Goal: Task Accomplishment & Management: Manage account settings

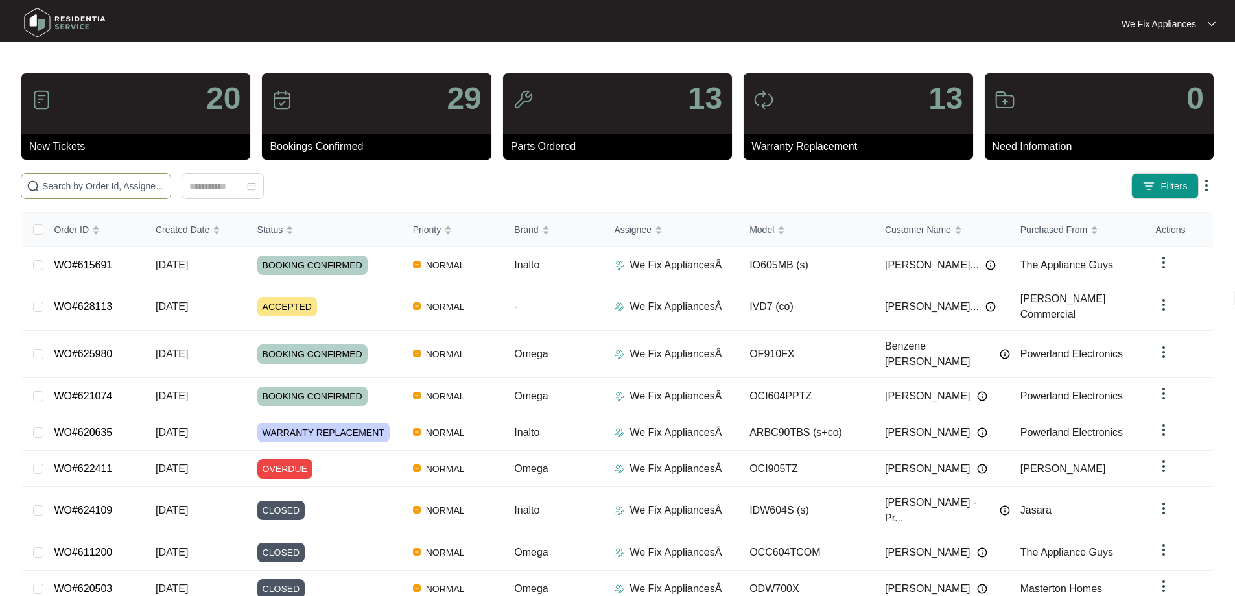
paste input "628269"
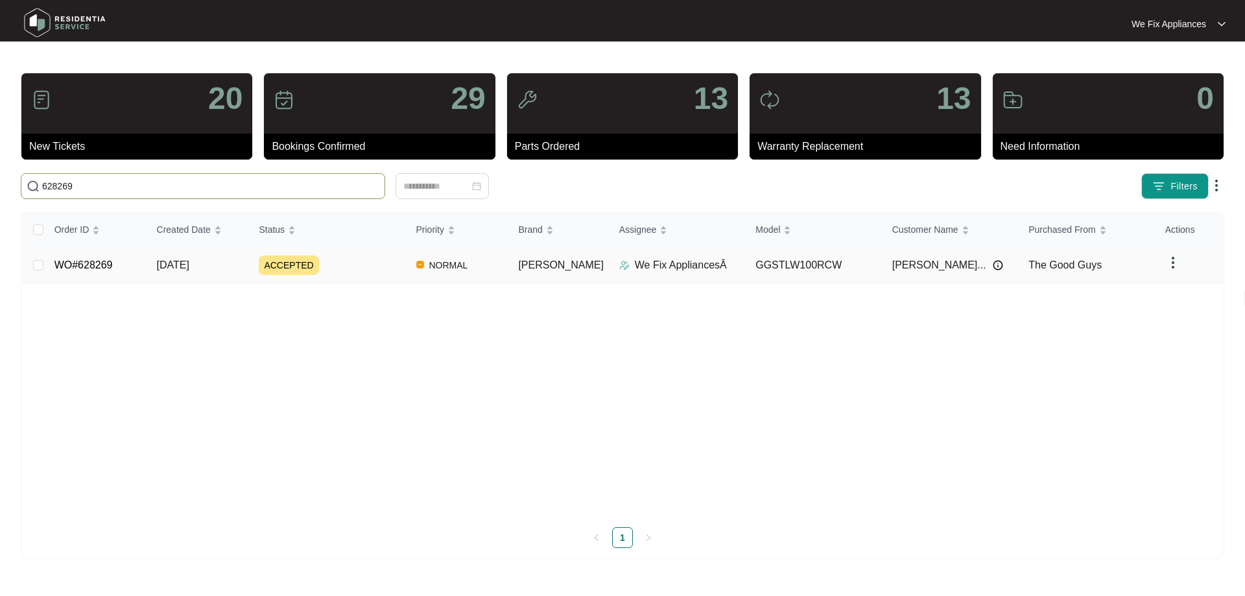
type input "628269"
click at [80, 266] on link "WO#628269" at bounding box center [83, 264] width 58 height 11
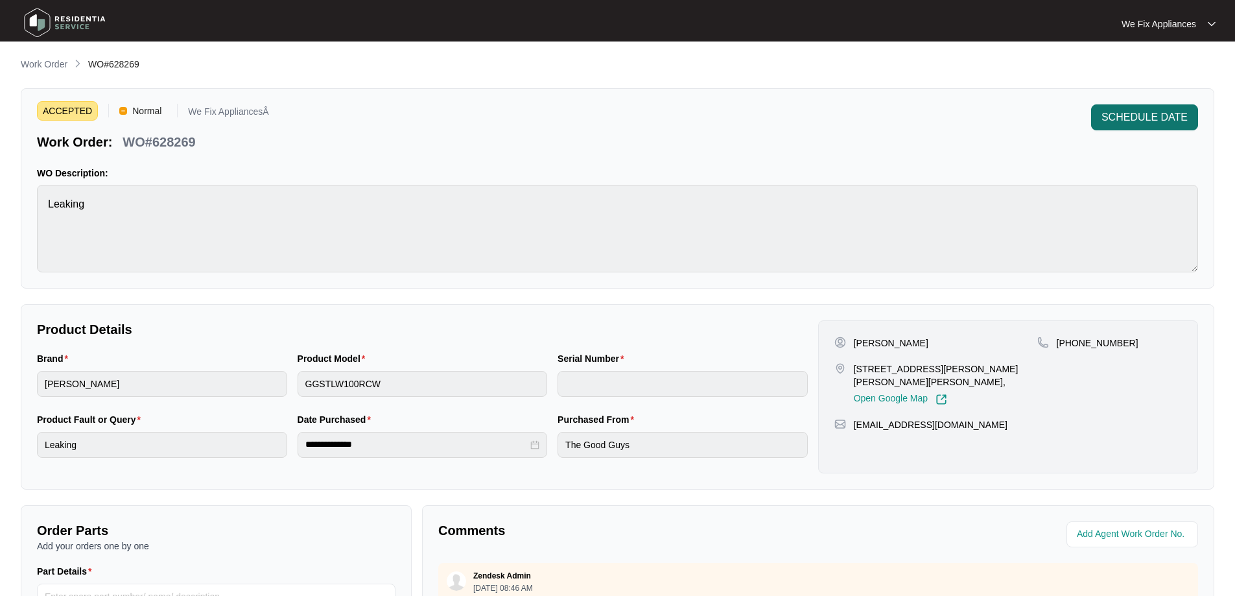
click at [1145, 124] on span "SCHEDULE DATE" at bounding box center [1144, 118] width 86 height 16
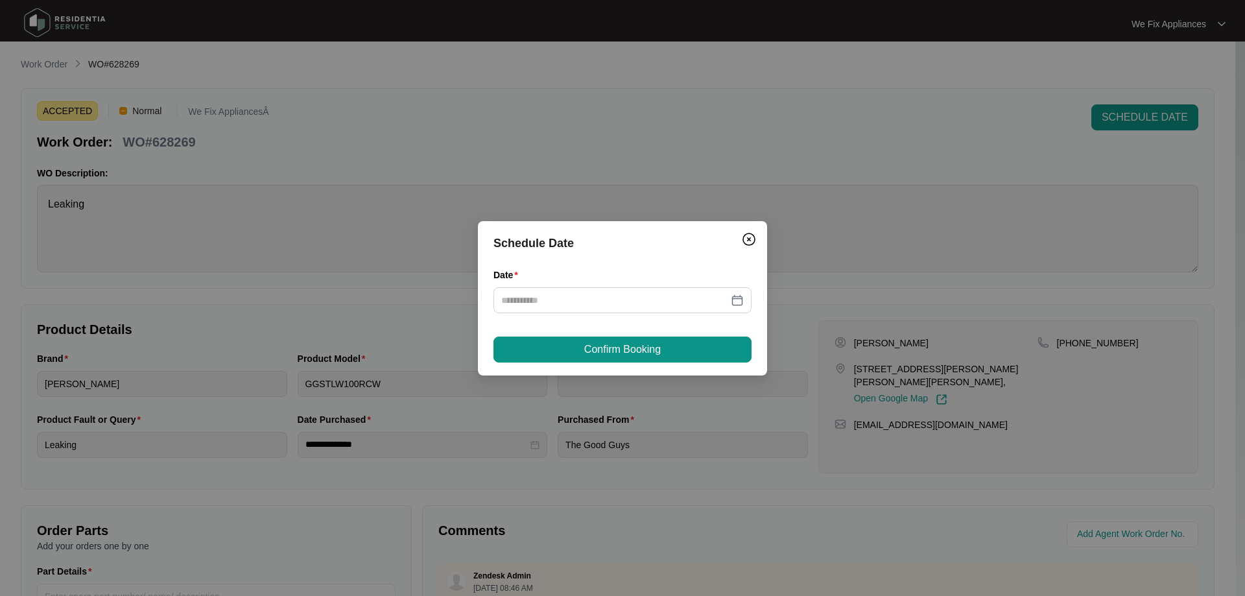
click at [644, 316] on div "Date" at bounding box center [622, 298] width 258 height 61
click at [635, 301] on input "Date" at bounding box center [614, 300] width 227 height 14
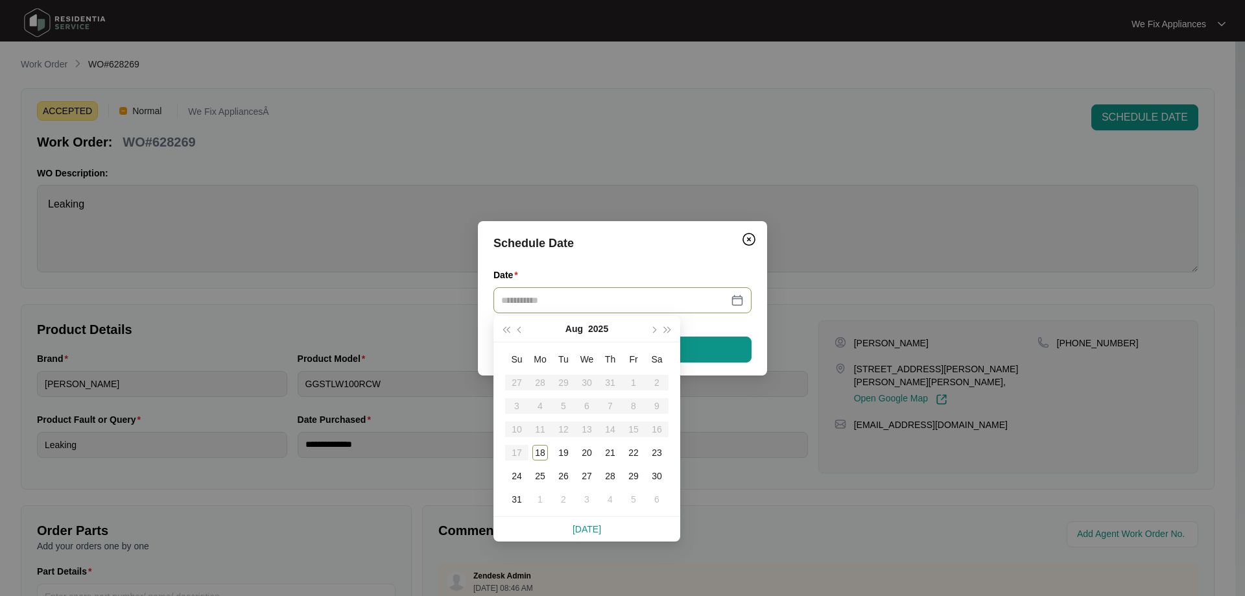
click at [634, 301] on input "Date" at bounding box center [614, 300] width 227 height 14
type input "**********"
click at [554, 447] on td "19" at bounding box center [563, 452] width 23 height 23
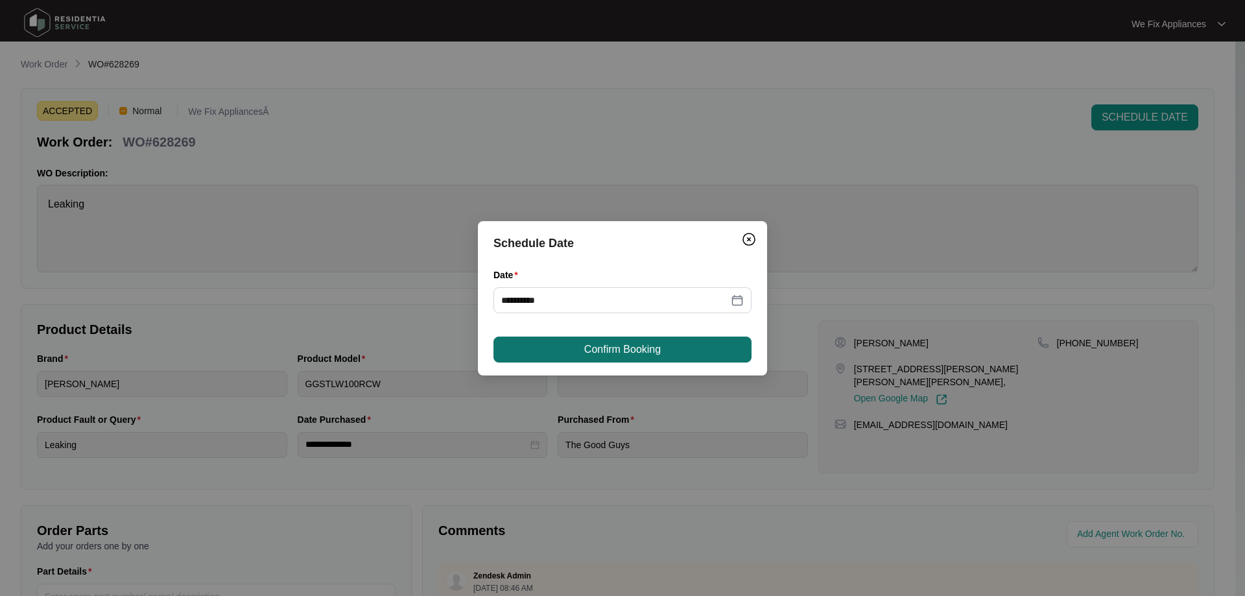
click at [585, 351] on span "Confirm Booking" at bounding box center [622, 350] width 76 height 16
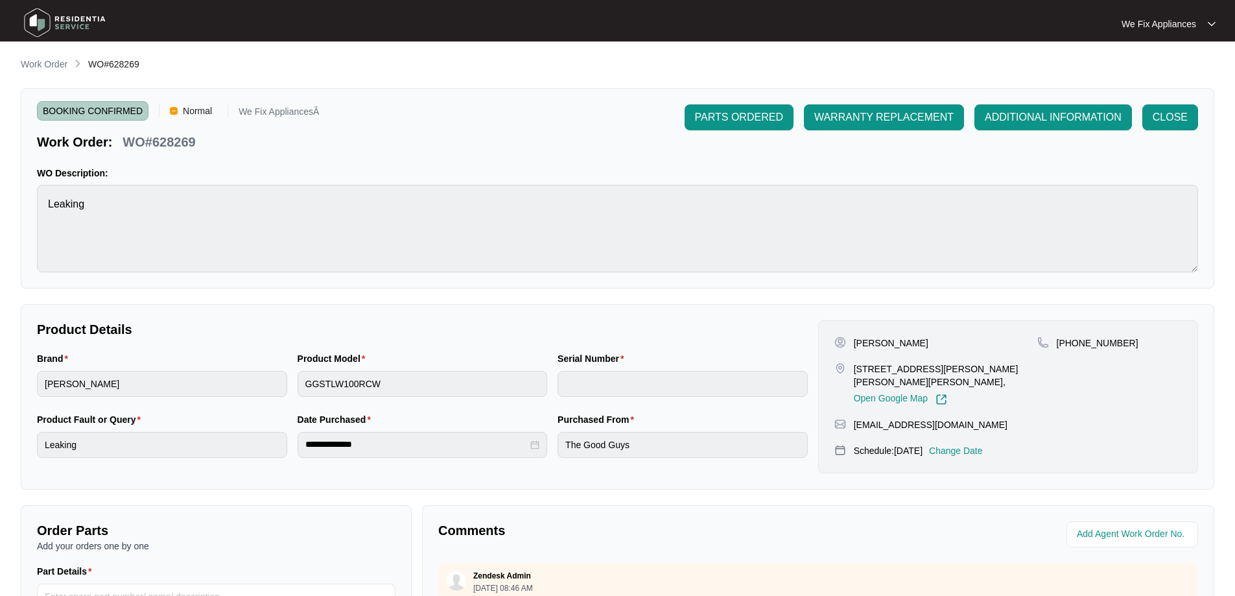
click at [63, 24] on img at bounding box center [64, 22] width 91 height 39
